Goal: Transaction & Acquisition: Purchase product/service

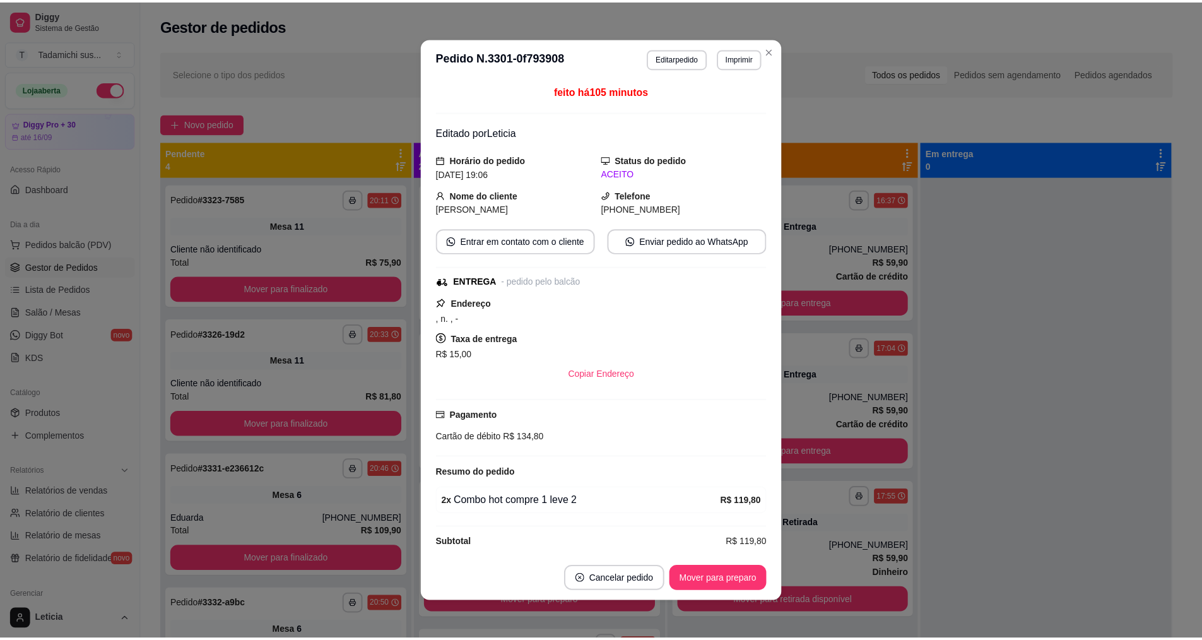
scroll to position [12, 0]
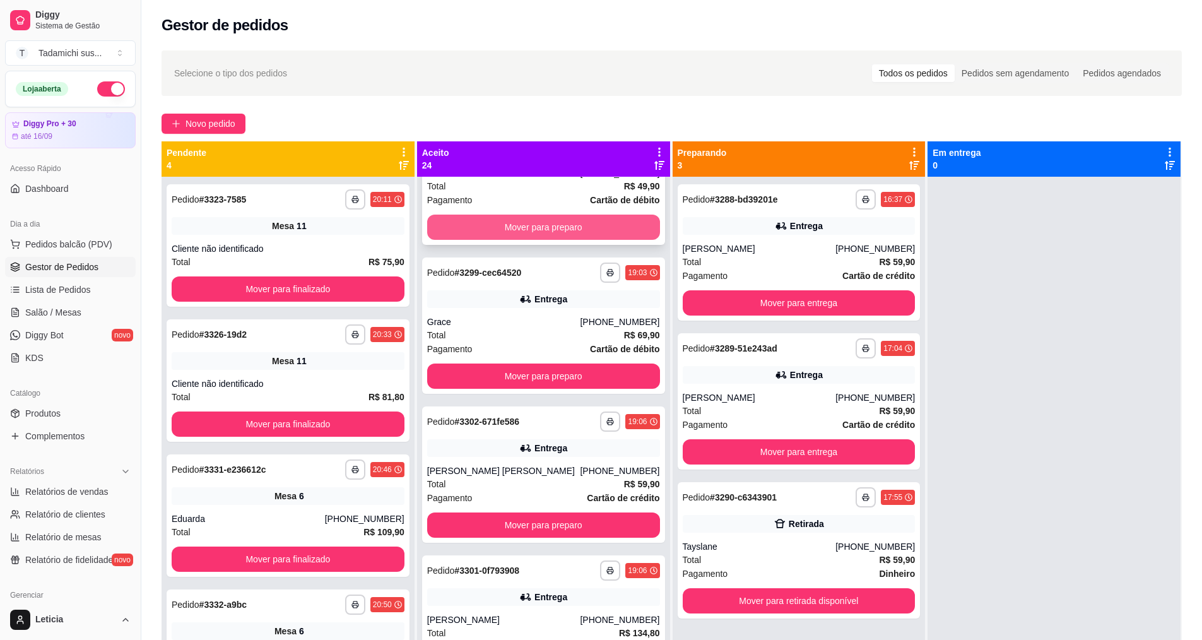
click at [542, 225] on button "Mover para preparo" at bounding box center [543, 226] width 233 height 25
click at [542, 224] on button "Mover para preparo" at bounding box center [543, 226] width 233 height 25
click at [542, 224] on button "Mover para preparo" at bounding box center [543, 227] width 226 height 25
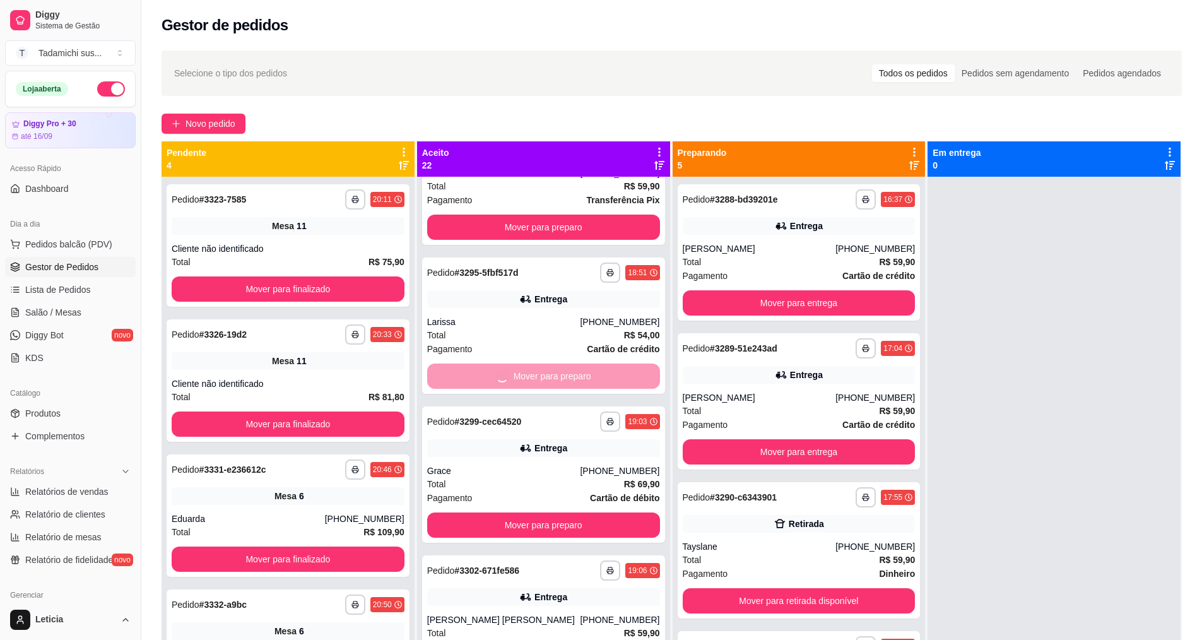
click at [542, 224] on button "Mover para preparo" at bounding box center [543, 226] width 233 height 25
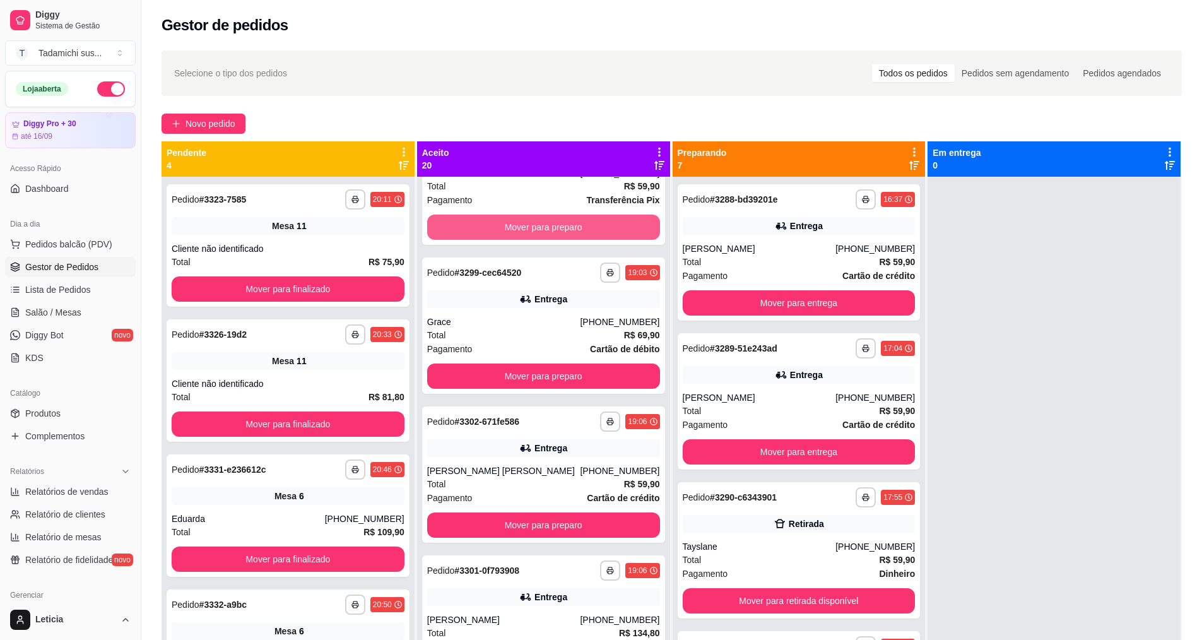
click at [542, 224] on button "Mover para preparo" at bounding box center [543, 226] width 233 height 25
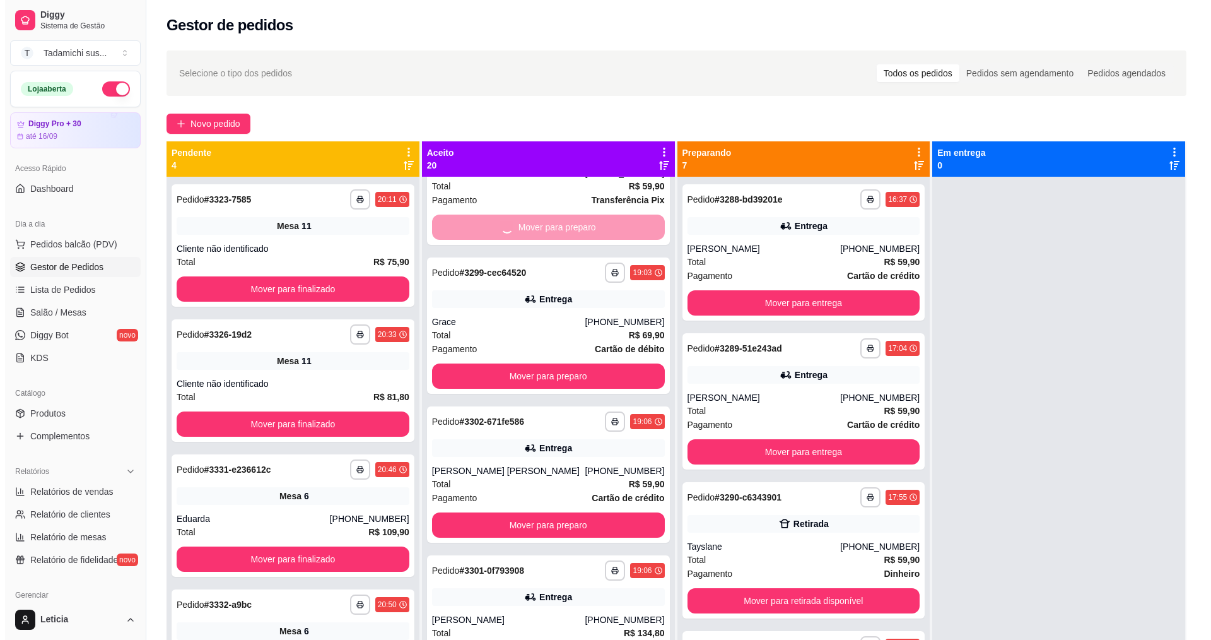
scroll to position [76, 0]
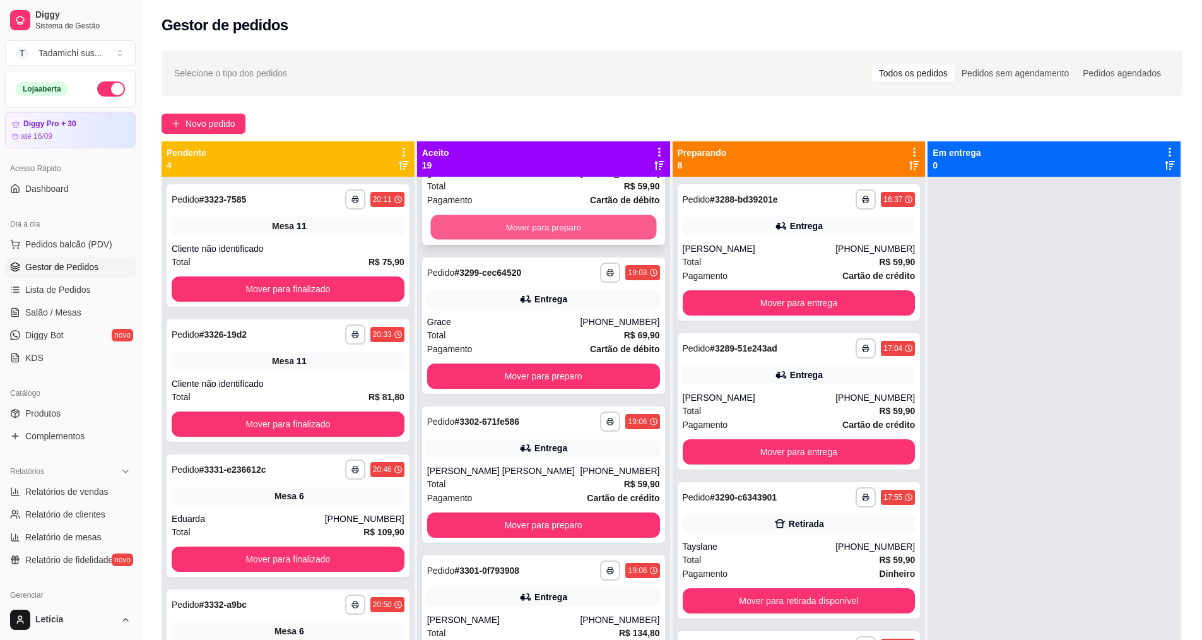
click at [540, 224] on button "Mover para preparo" at bounding box center [543, 227] width 226 height 25
click at [540, 224] on div "Mover para preparo" at bounding box center [543, 226] width 233 height 25
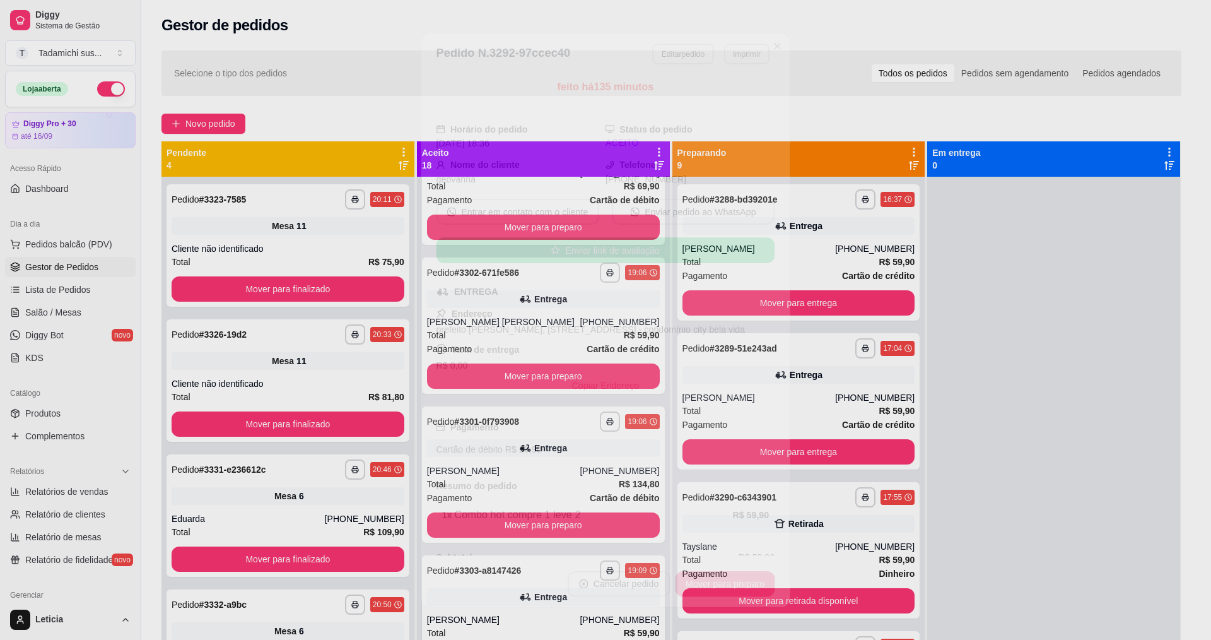
scroll to position [0, 0]
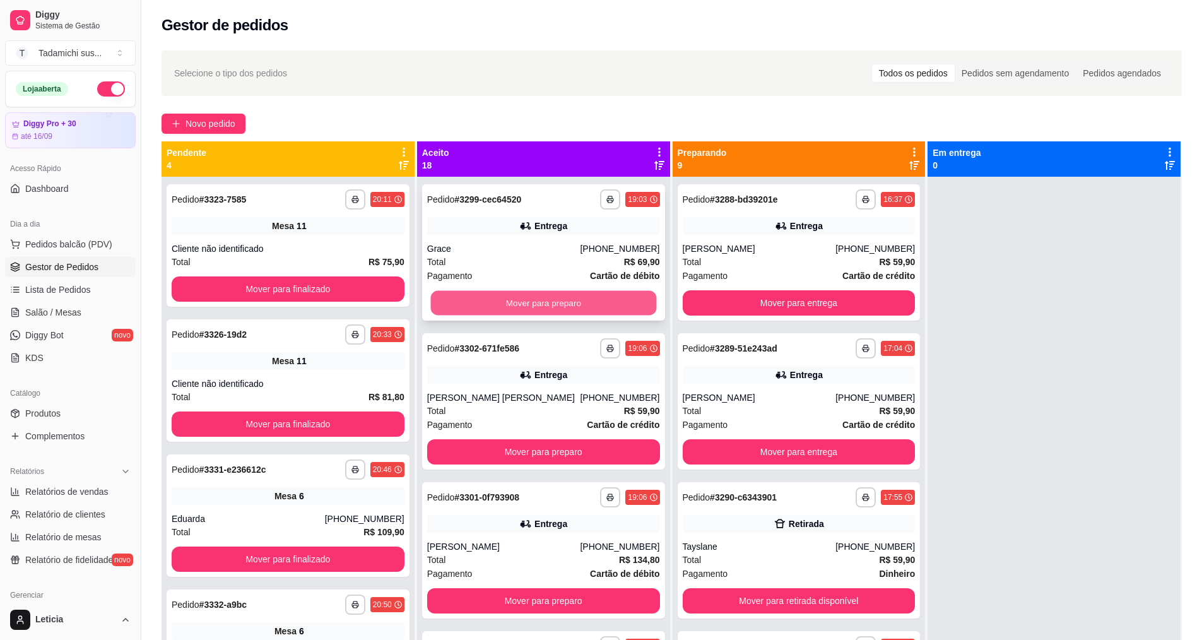
click at [490, 305] on button "Mover para preparo" at bounding box center [543, 303] width 226 height 25
click at [490, 302] on button "Mover para preparo" at bounding box center [543, 302] width 233 height 25
click at [482, 305] on button "Mover para preparo" at bounding box center [543, 302] width 233 height 25
click at [481, 306] on button "Mover para preparo" at bounding box center [543, 302] width 233 height 25
click at [479, 302] on button "Mover para preparo" at bounding box center [543, 302] width 233 height 25
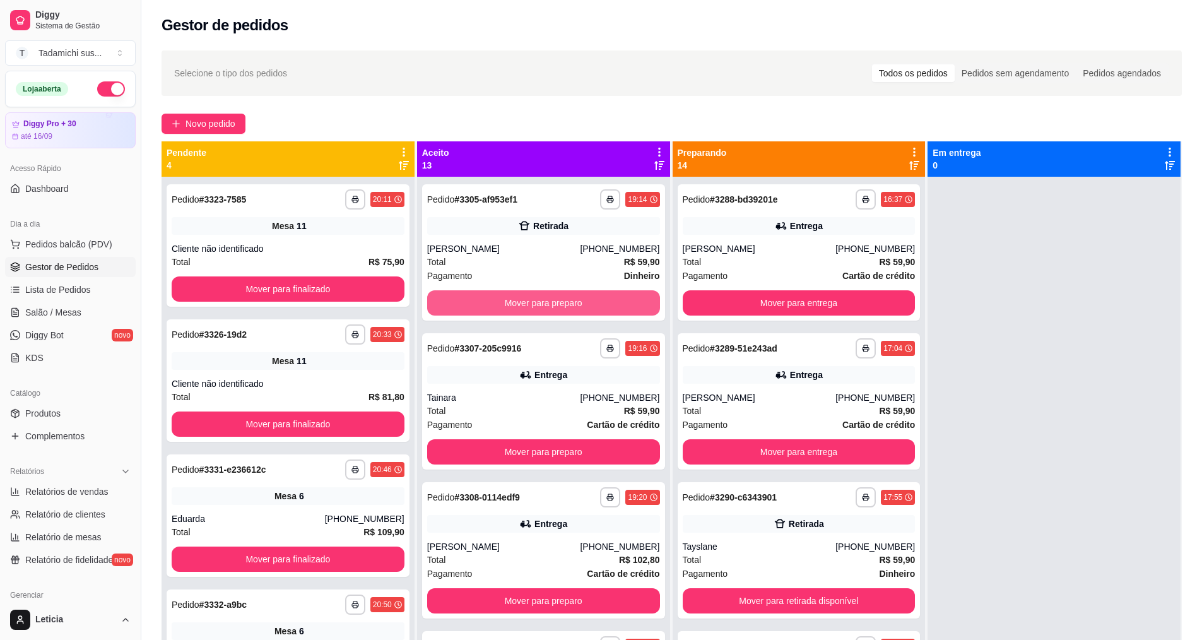
click at [479, 302] on button "Mover para preparo" at bounding box center [543, 302] width 233 height 25
click at [479, 300] on button "Mover para preparo" at bounding box center [543, 302] width 233 height 25
click at [479, 300] on button "Mover para preparo" at bounding box center [543, 303] width 226 height 25
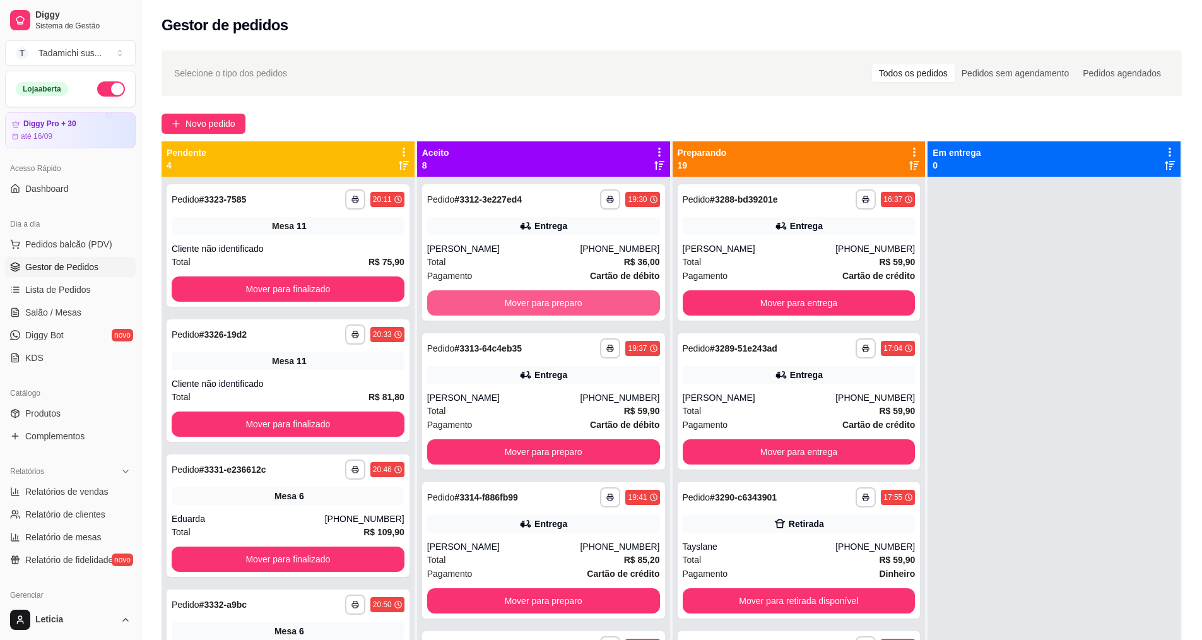
click at [479, 299] on button "Mover para preparo" at bounding box center [543, 302] width 233 height 25
click at [482, 295] on button "Mover para preparo" at bounding box center [543, 302] width 233 height 25
click at [508, 293] on button "Mover para preparo" at bounding box center [543, 303] width 226 height 25
click at [506, 292] on button "Mover para preparo" at bounding box center [543, 303] width 226 height 25
click at [506, 292] on button "Mover para preparo" at bounding box center [543, 302] width 233 height 25
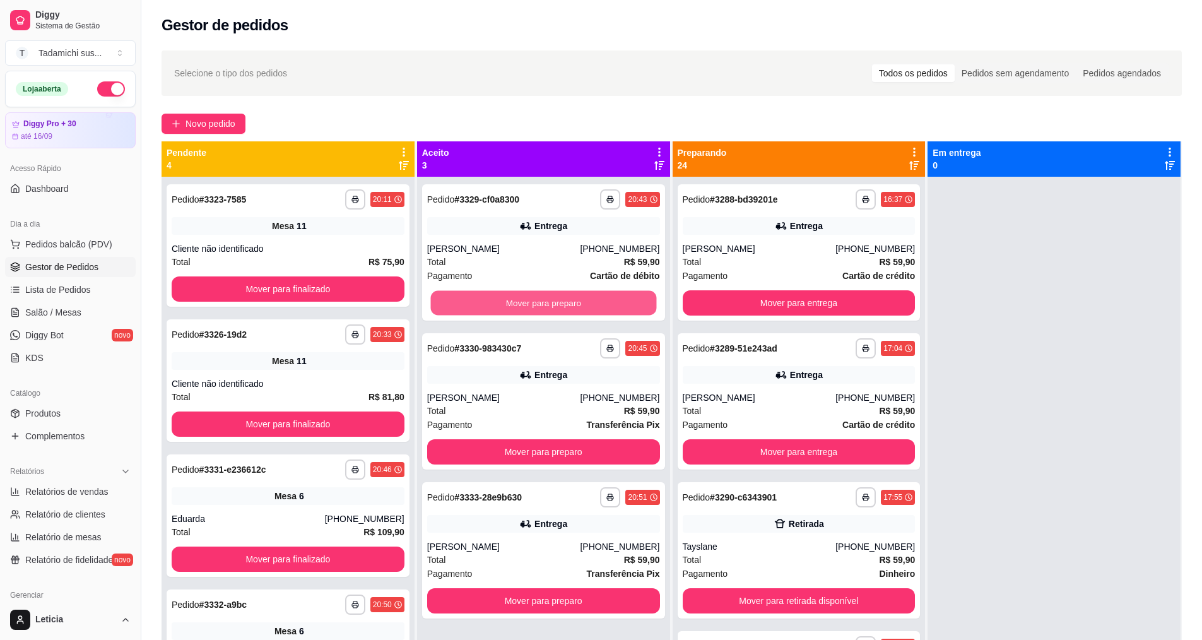
click at [505, 291] on button "Mover para preparo" at bounding box center [543, 303] width 226 height 25
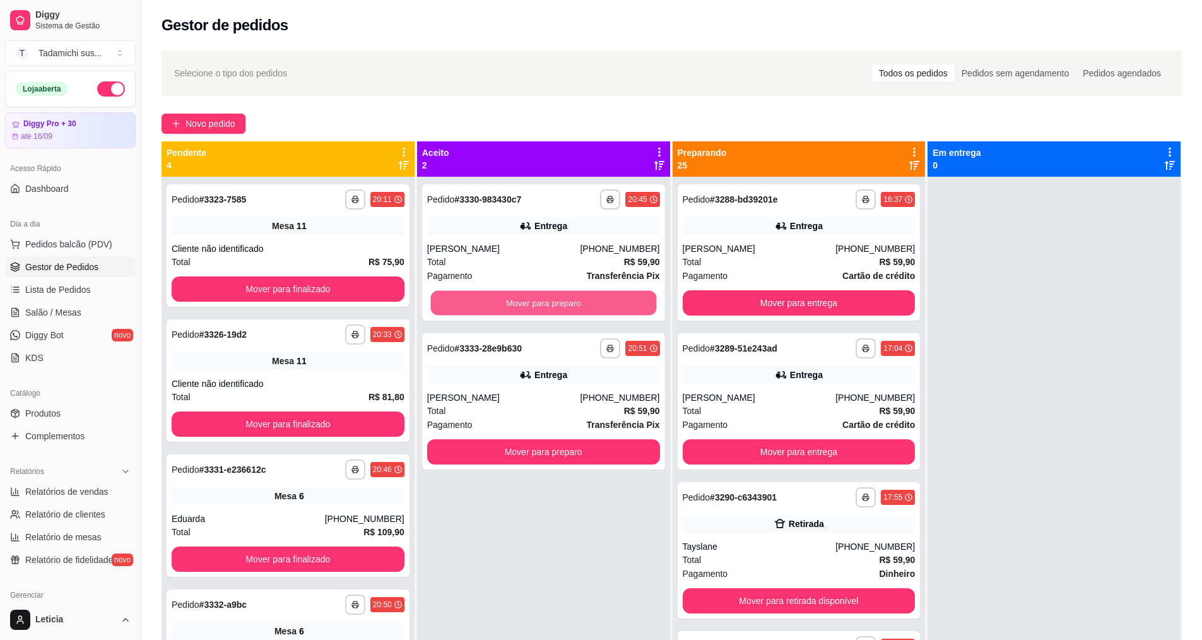
click at [505, 291] on button "Mover para preparo" at bounding box center [543, 303] width 226 height 25
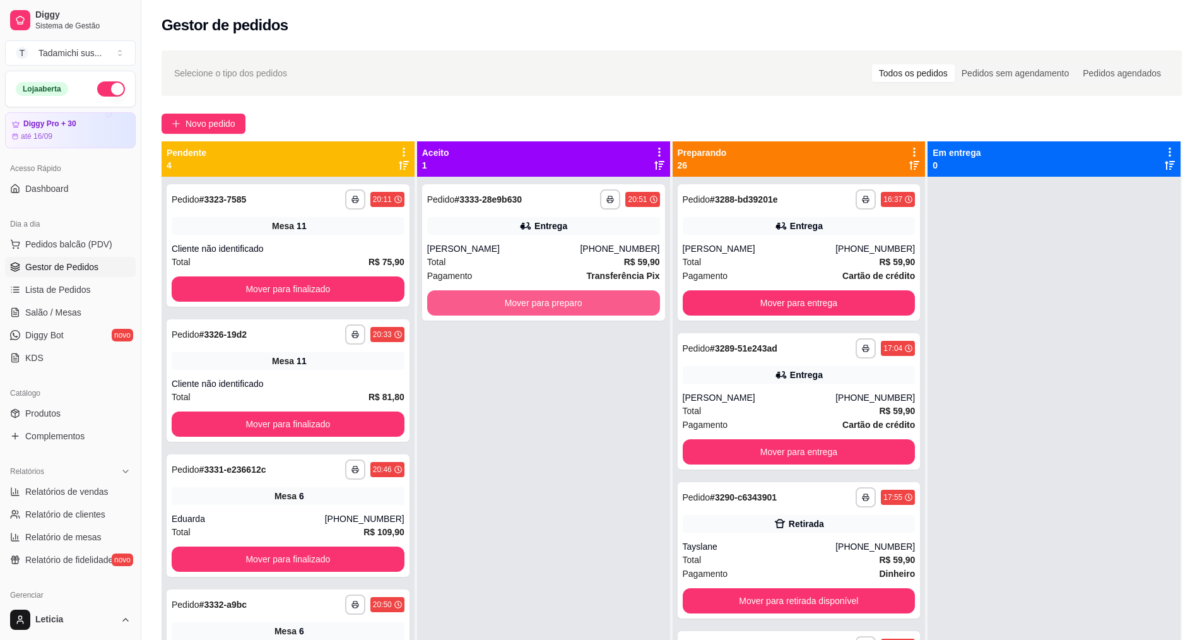
click at [505, 290] on button "Mover para preparo" at bounding box center [543, 302] width 233 height 25
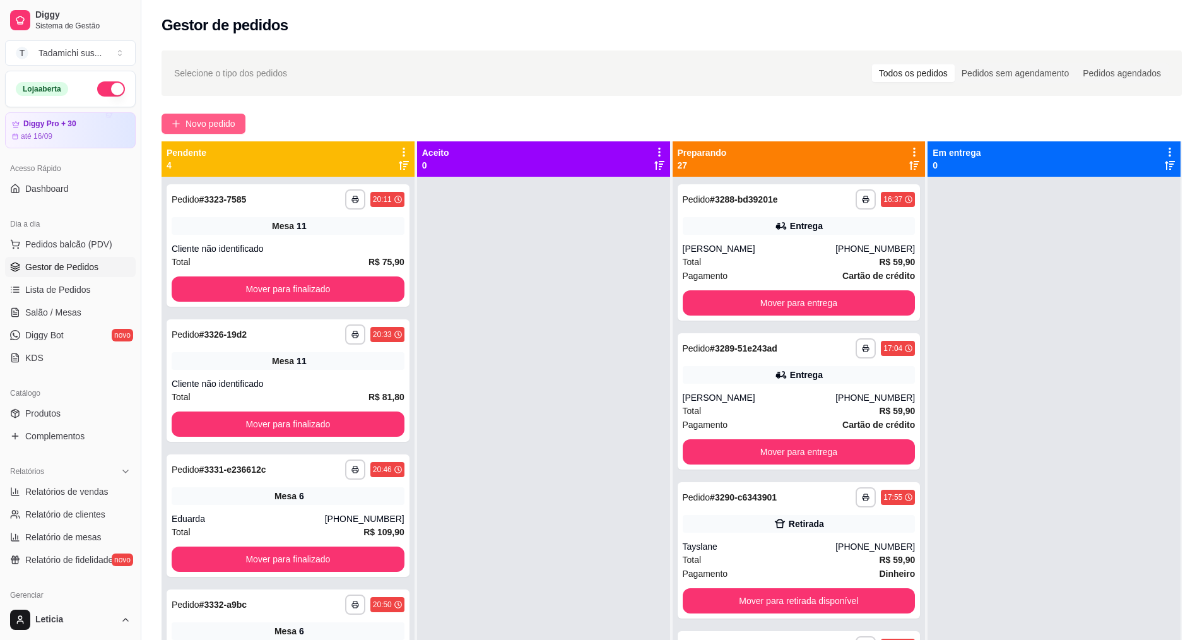
click at [192, 124] on span "Novo pedido" at bounding box center [210, 124] width 50 height 14
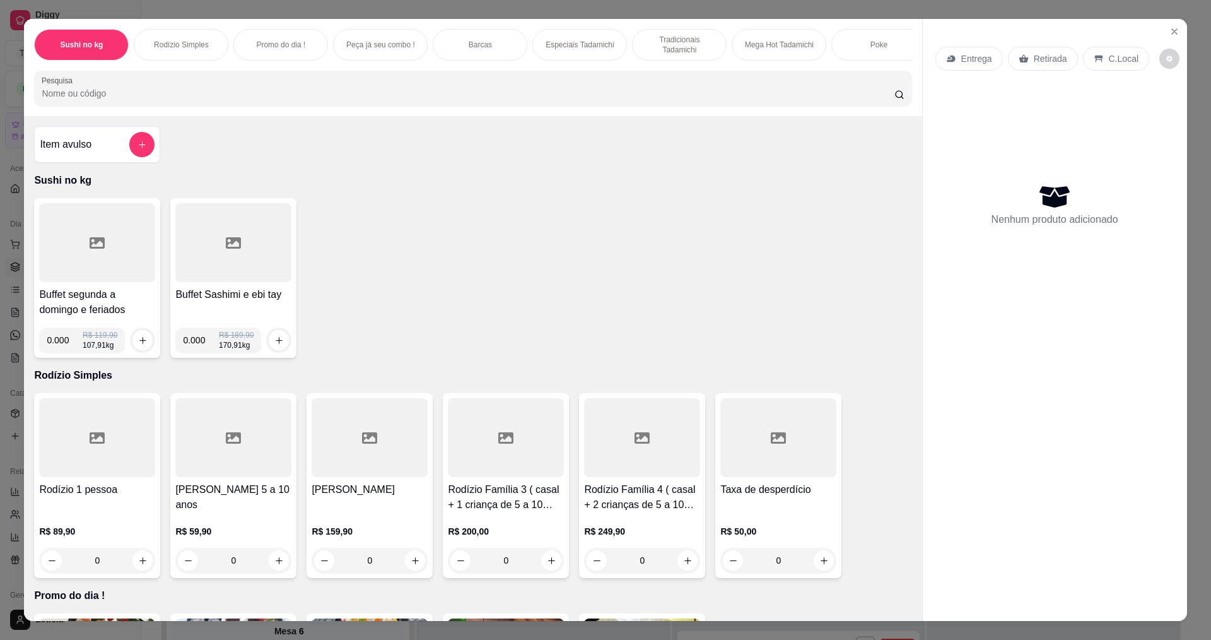
click at [961, 61] on p "Entrega" at bounding box center [976, 58] width 31 height 13
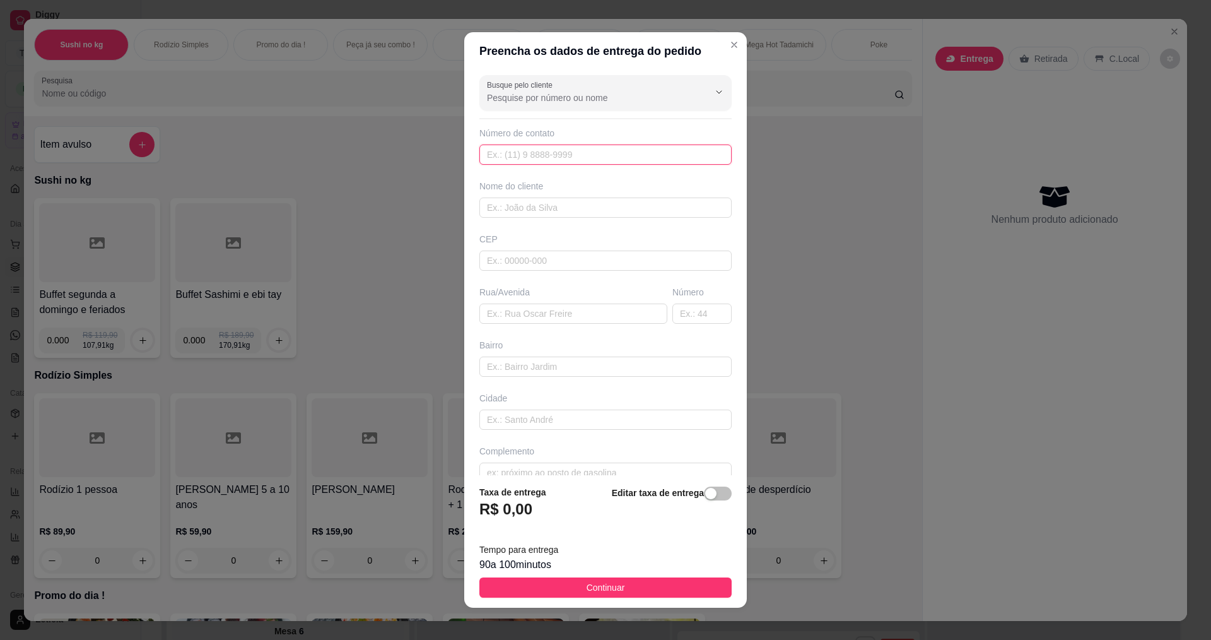
click at [496, 150] on input "text" at bounding box center [605, 154] width 252 height 20
type input "[PHONE_NUMBER]"
click at [510, 209] on input "text" at bounding box center [605, 207] width 252 height 20
type input "[PERSON_NAME]"
click at [507, 310] on input "text" at bounding box center [573, 313] width 188 height 20
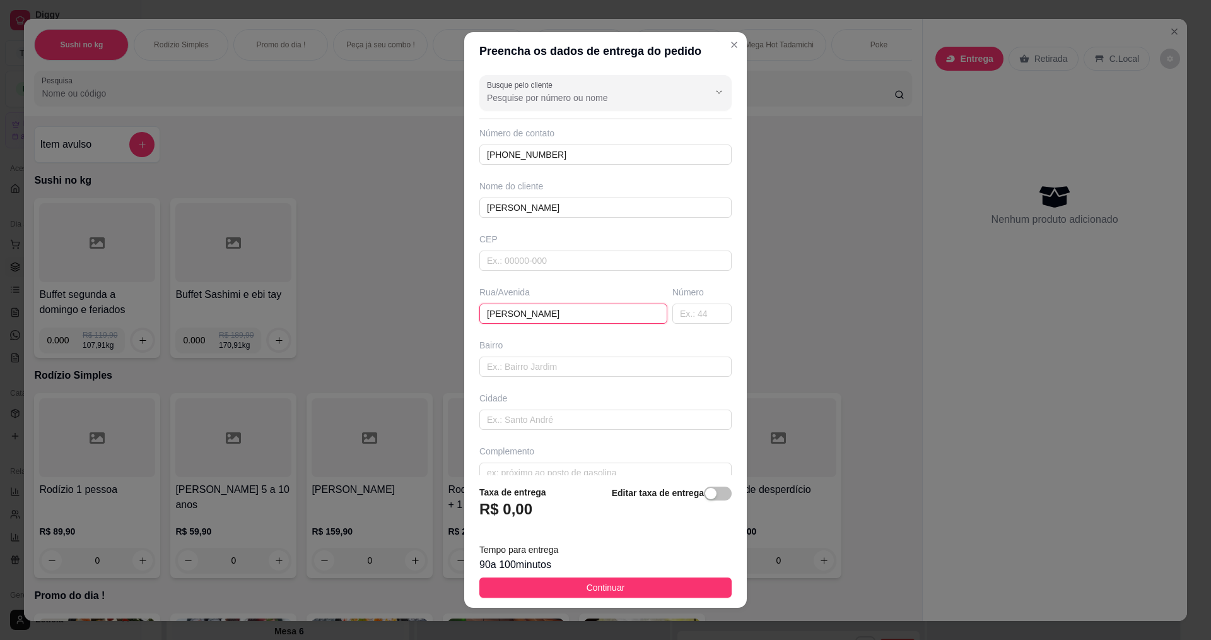
click at [507, 314] on input "[PERSON_NAME]" at bounding box center [573, 313] width 188 height 20
type input "[PERSON_NAME]"
click at [581, 364] on input "text" at bounding box center [605, 366] width 252 height 20
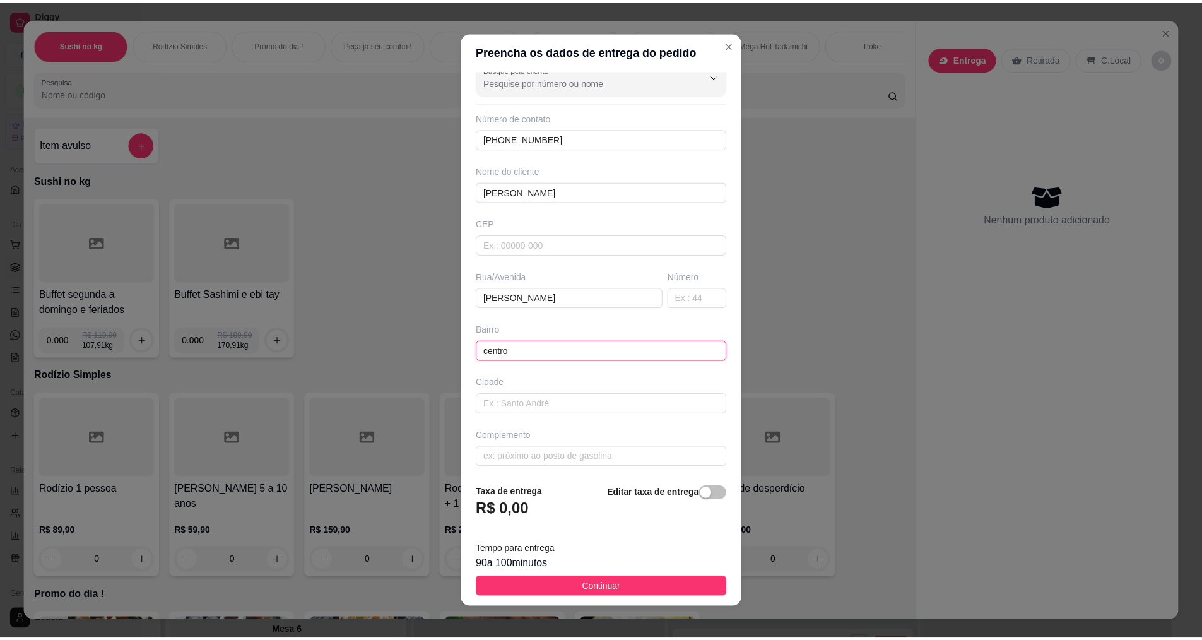
scroll to position [20, 0]
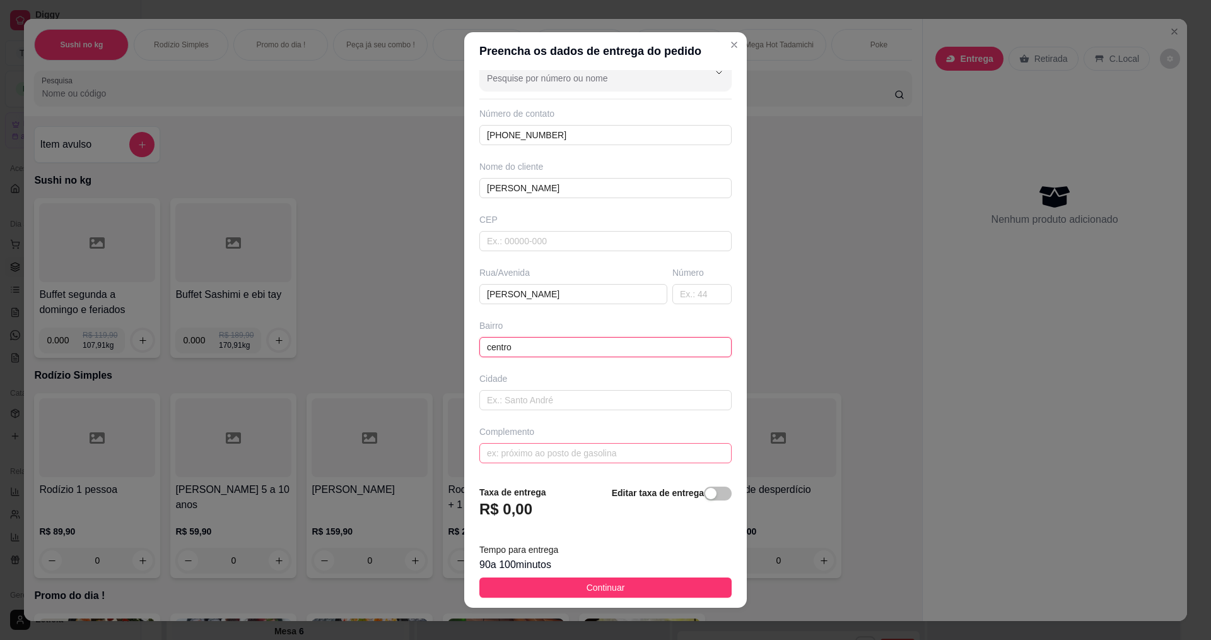
type input "centro"
click at [581, 453] on input "text" at bounding box center [605, 453] width 252 height 20
type input "hospital nossa senhora das graças"
click at [563, 585] on button "Continuar" at bounding box center [605, 587] width 252 height 20
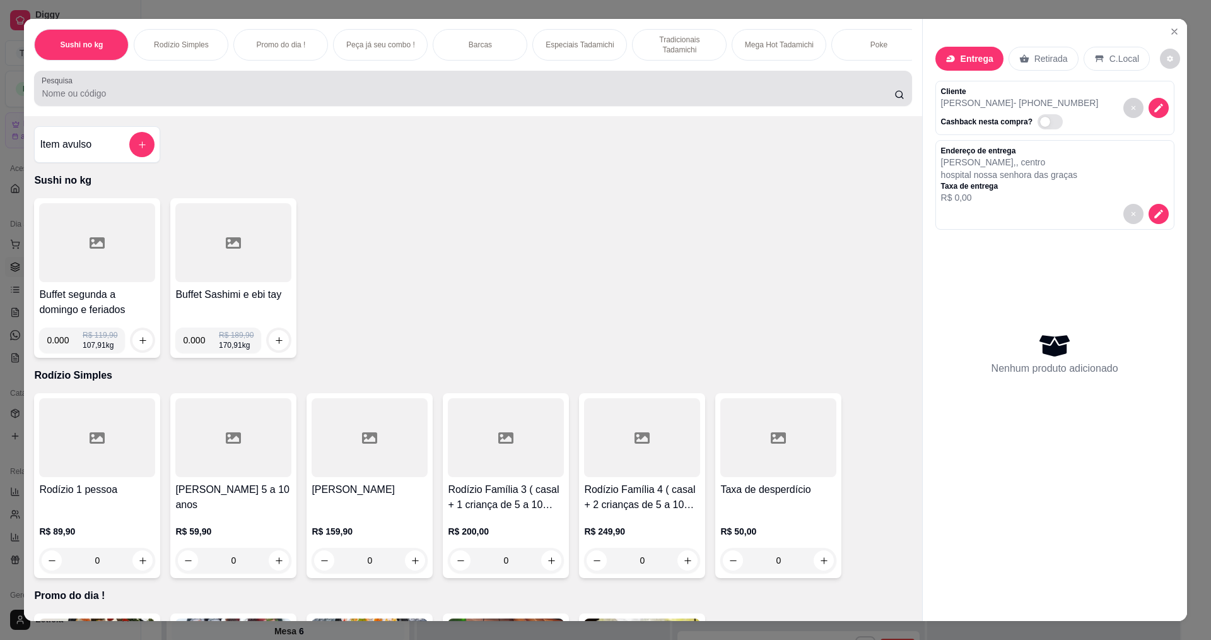
click at [266, 96] on div at bounding box center [473, 88] width 862 height 25
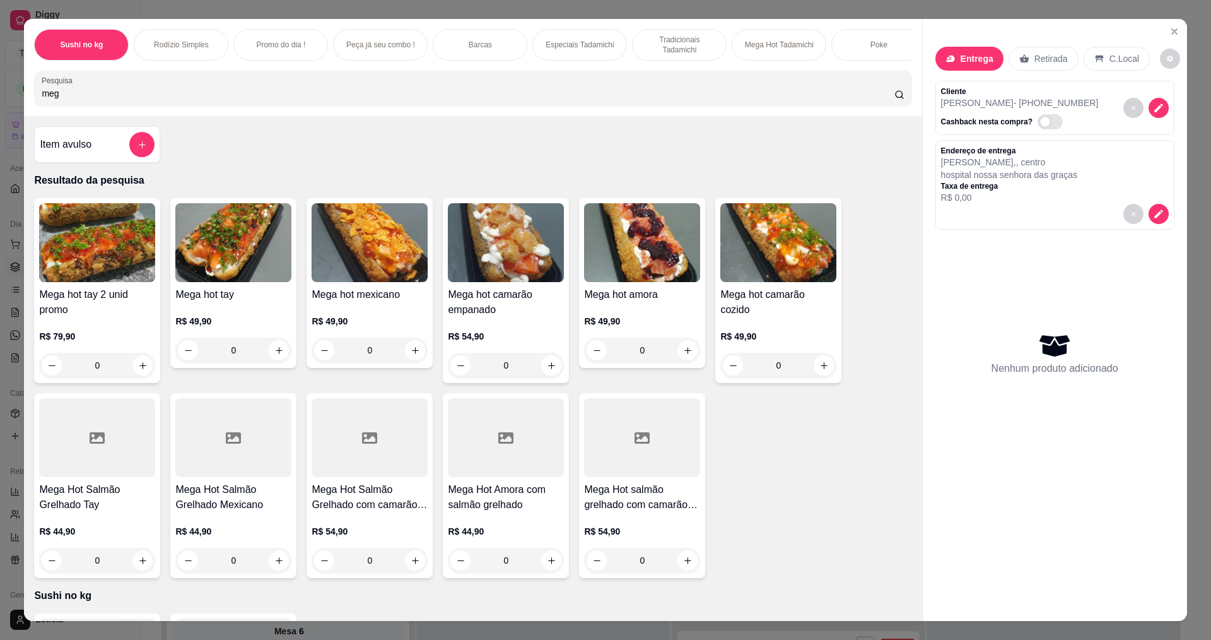
type input "meg"
click at [273, 356] on div "0" at bounding box center [233, 349] width 116 height 25
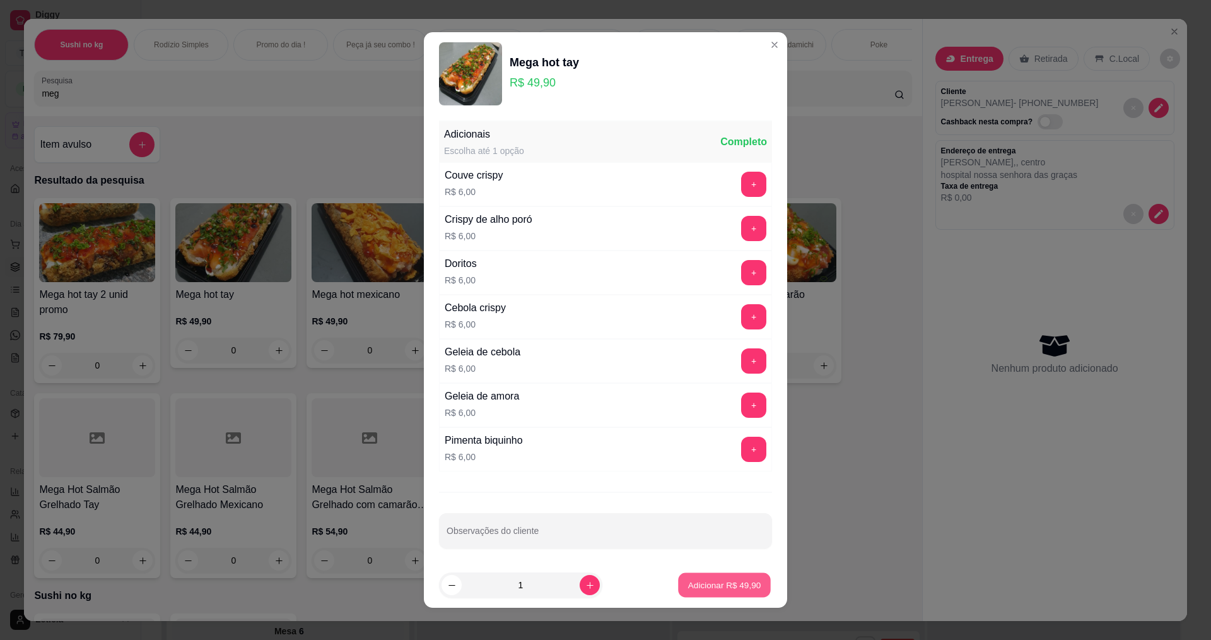
click at [716, 584] on p "Adicionar R$ 49,90" at bounding box center [724, 585] width 73 height 12
type input "1"
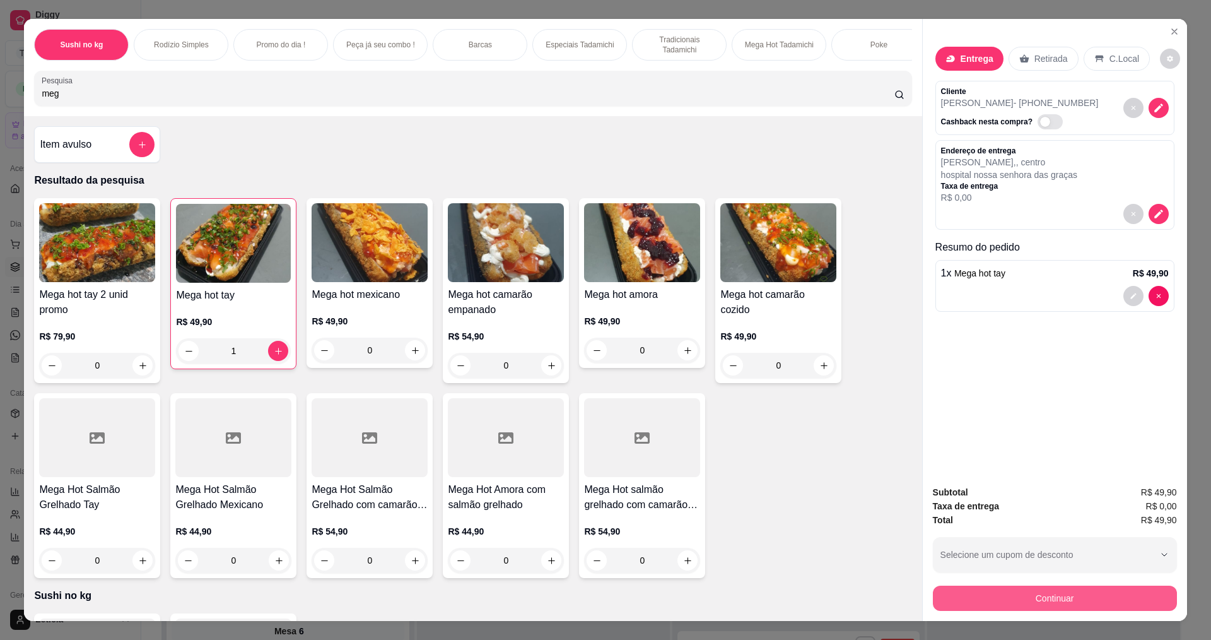
click at [1018, 590] on button "Continuar" at bounding box center [1055, 597] width 244 height 25
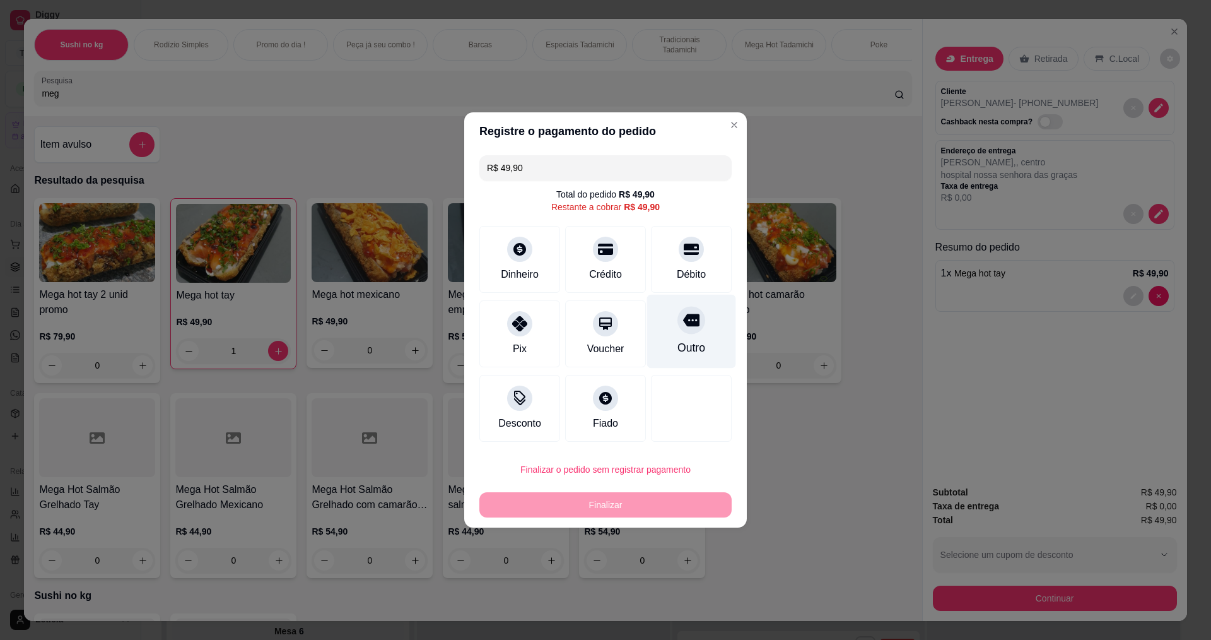
click at [683, 326] on icon at bounding box center [691, 320] width 16 height 13
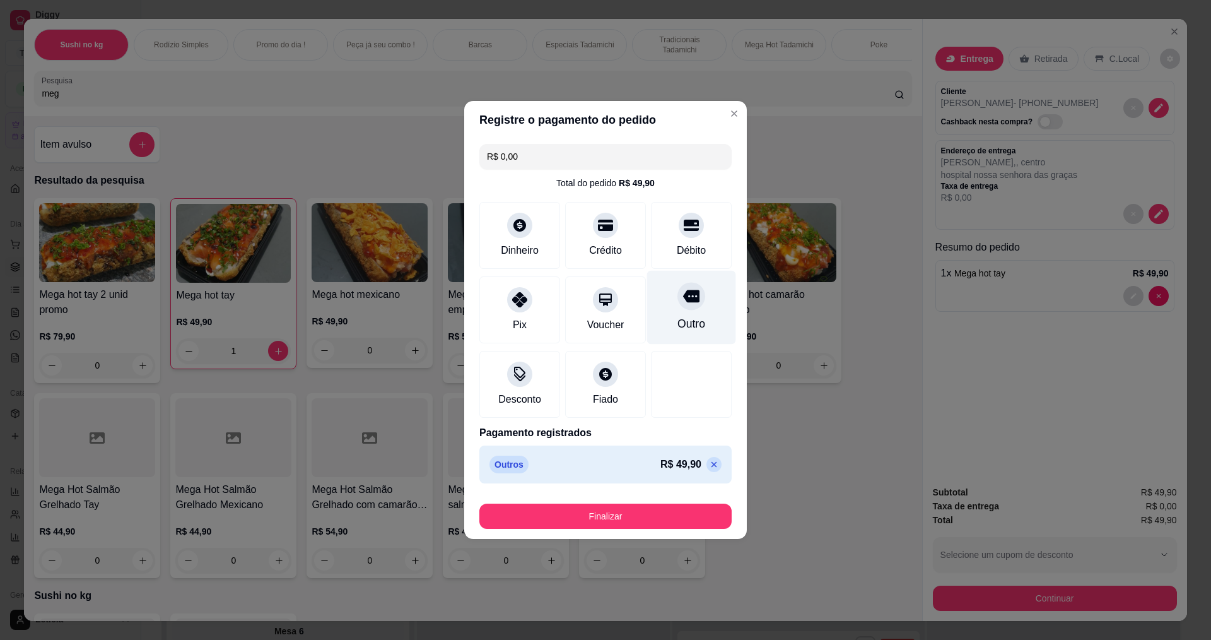
type input "R$ 0,00"
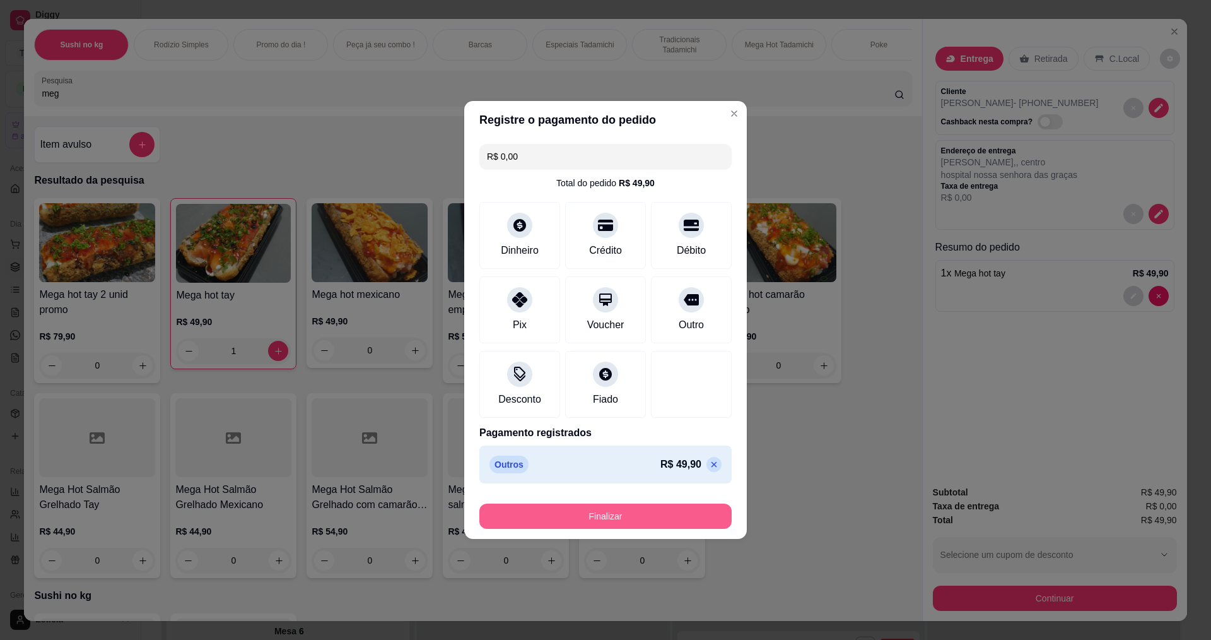
click at [599, 513] on button "Finalizar" at bounding box center [605, 515] width 252 height 25
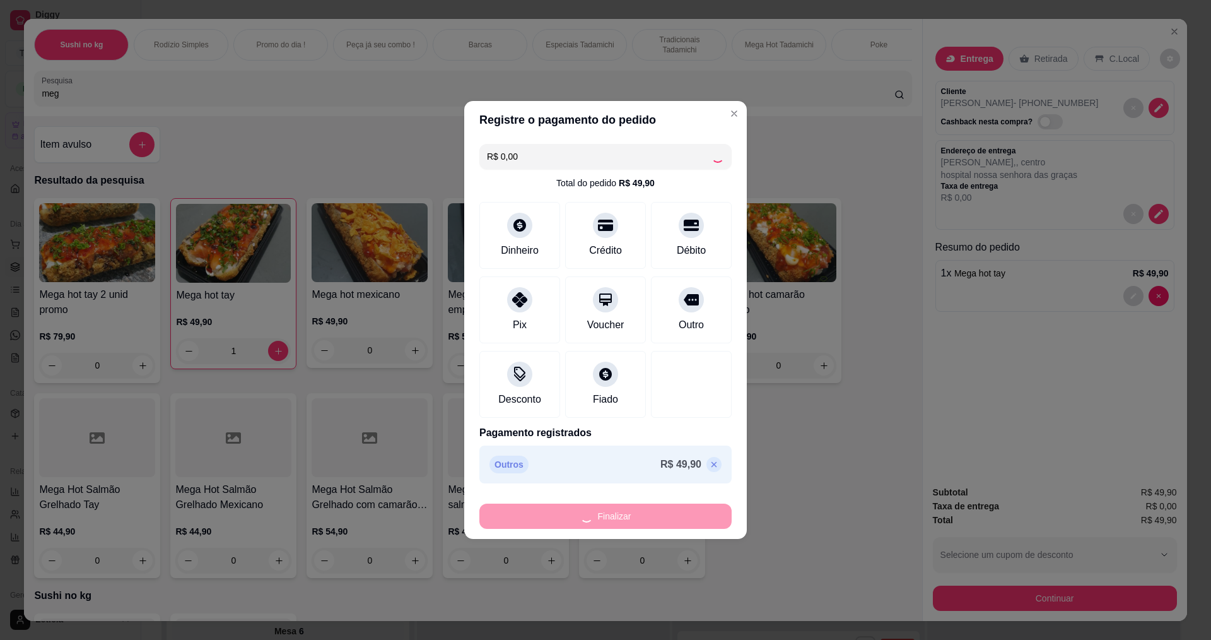
type input "0"
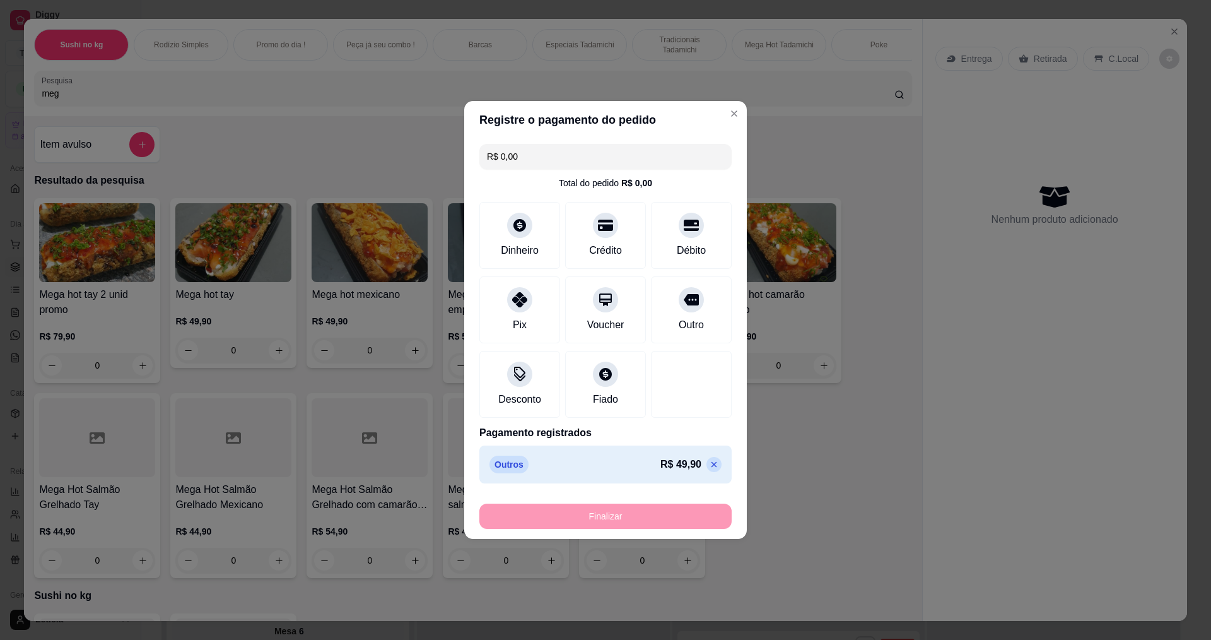
type input "-R$ 49,90"
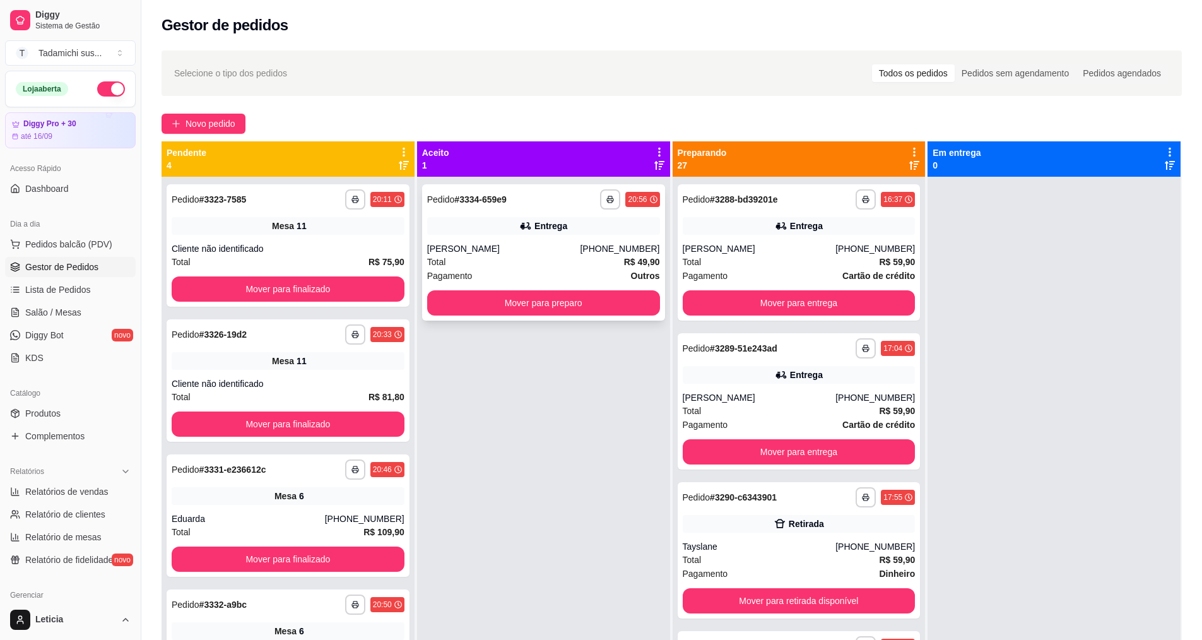
click at [544, 232] on div "Entrega" at bounding box center [543, 226] width 233 height 18
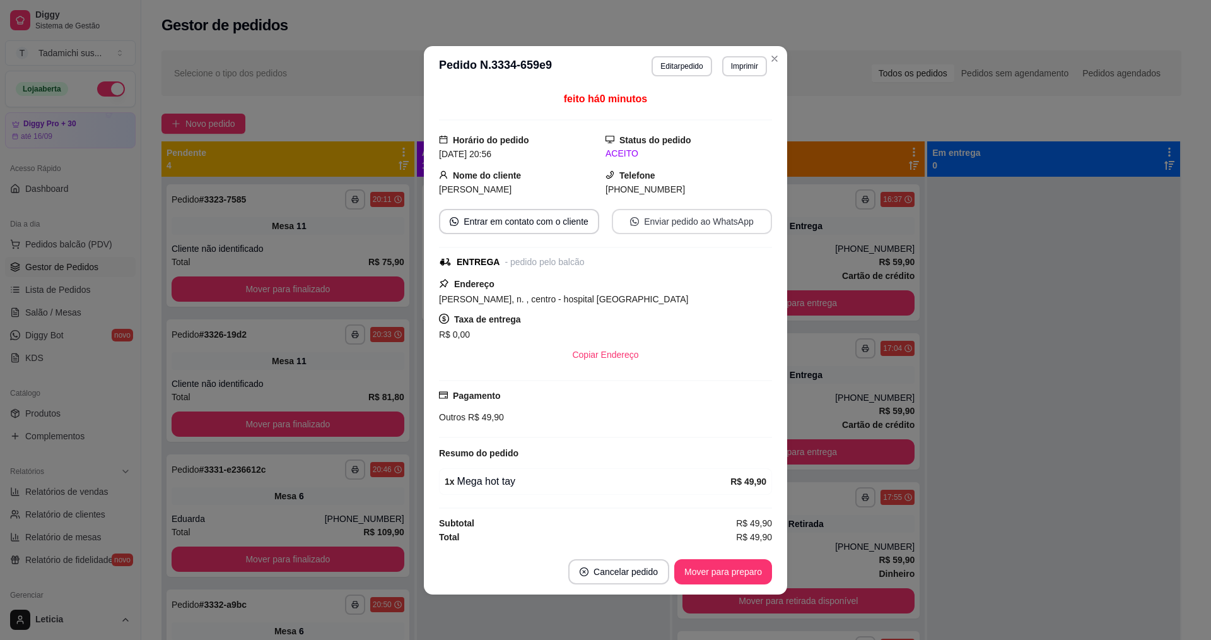
click at [684, 216] on button "Enviar pedido ao WhatsApp" at bounding box center [692, 221] width 160 height 25
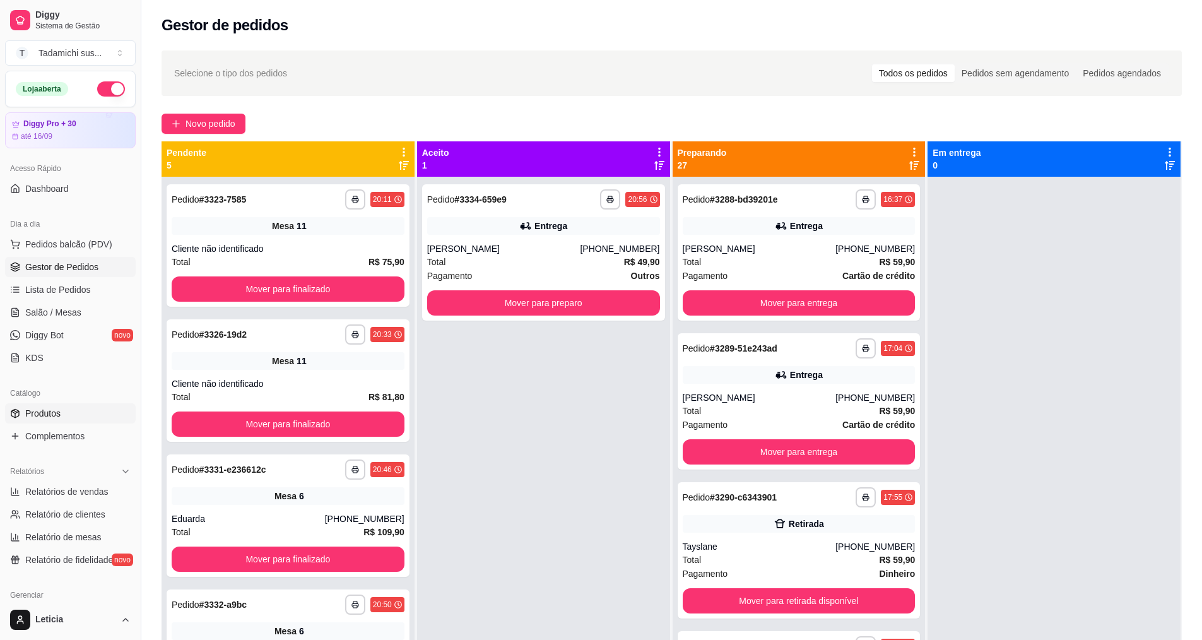
click at [37, 417] on span "Produtos" at bounding box center [42, 413] width 35 height 13
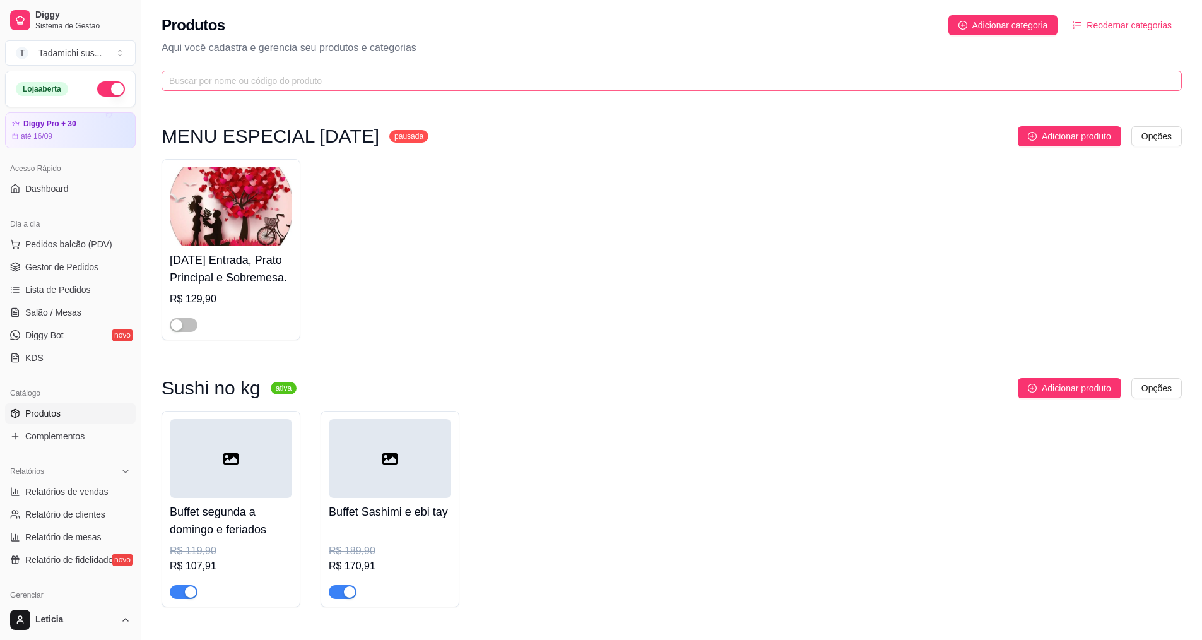
click at [267, 73] on span at bounding box center [671, 81] width 1020 height 20
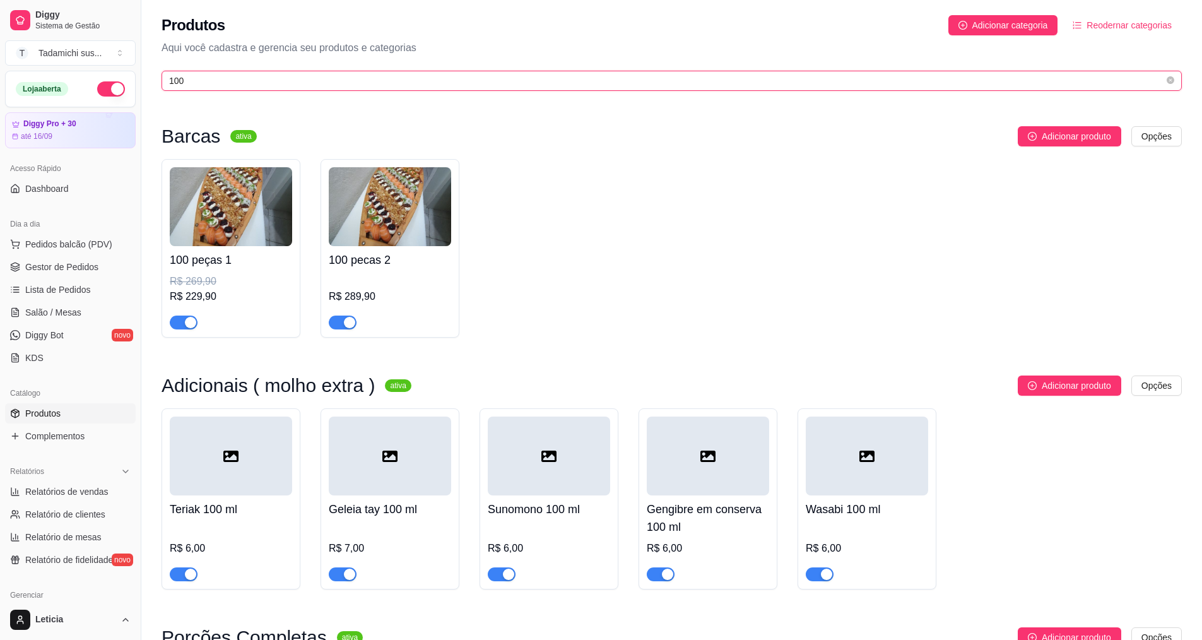
type input "100"
